Goal: Transaction & Acquisition: Download file/media

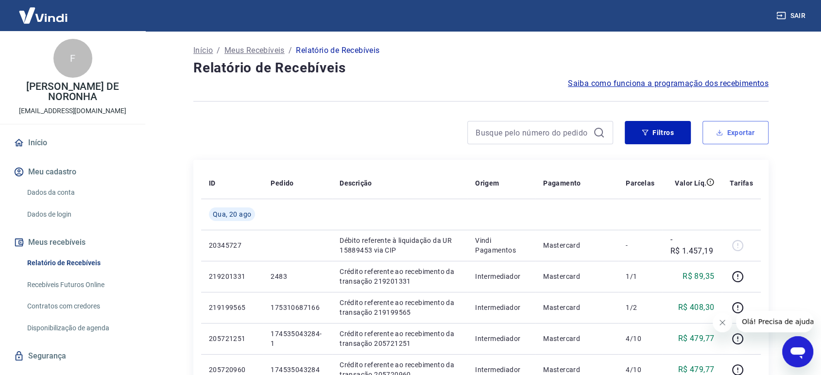
click at [742, 137] on button "Exportar" at bounding box center [736, 132] width 66 height 23
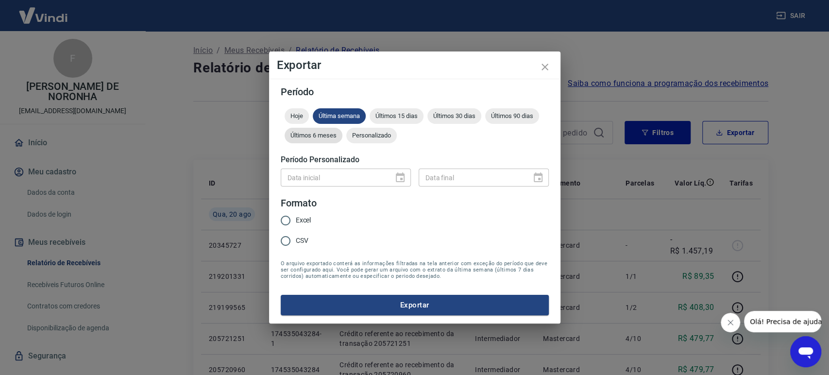
drag, startPoint x: 303, startPoint y: 115, endPoint x: 307, endPoint y: 129, distance: 14.1
click at [302, 115] on span "Hoje" at bounding box center [297, 115] width 24 height 7
click at [303, 224] on span "Excel" at bounding box center [304, 220] width 16 height 10
click at [296, 224] on input "Excel" at bounding box center [285, 220] width 20 height 20
radio input "true"
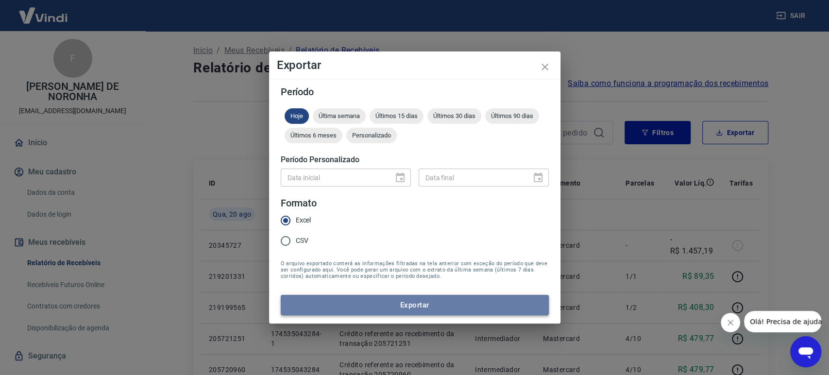
click at [389, 313] on button "Exportar" at bounding box center [415, 305] width 268 height 20
